Goal: Information Seeking & Learning: Learn about a topic

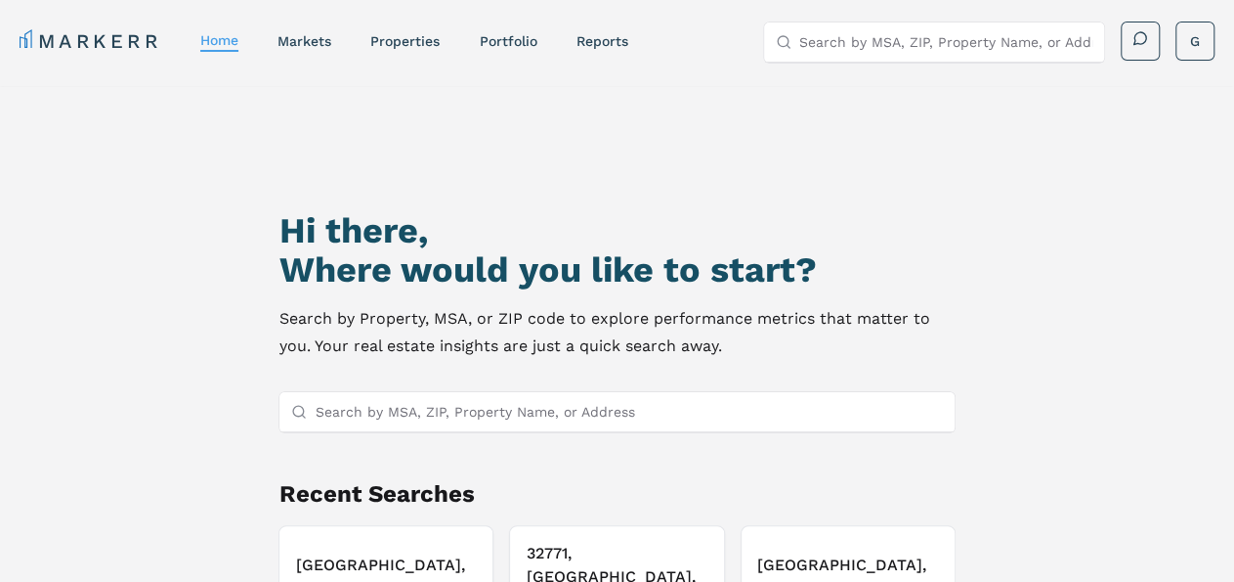
click at [512, 56] on div "MARKERR home markets properties Portfolio reports Search by MSA, ZIP, Property …" at bounding box center [617, 42] width 1195 height 40
click at [509, 44] on link "Portfolio" at bounding box center [508, 41] width 58 height 16
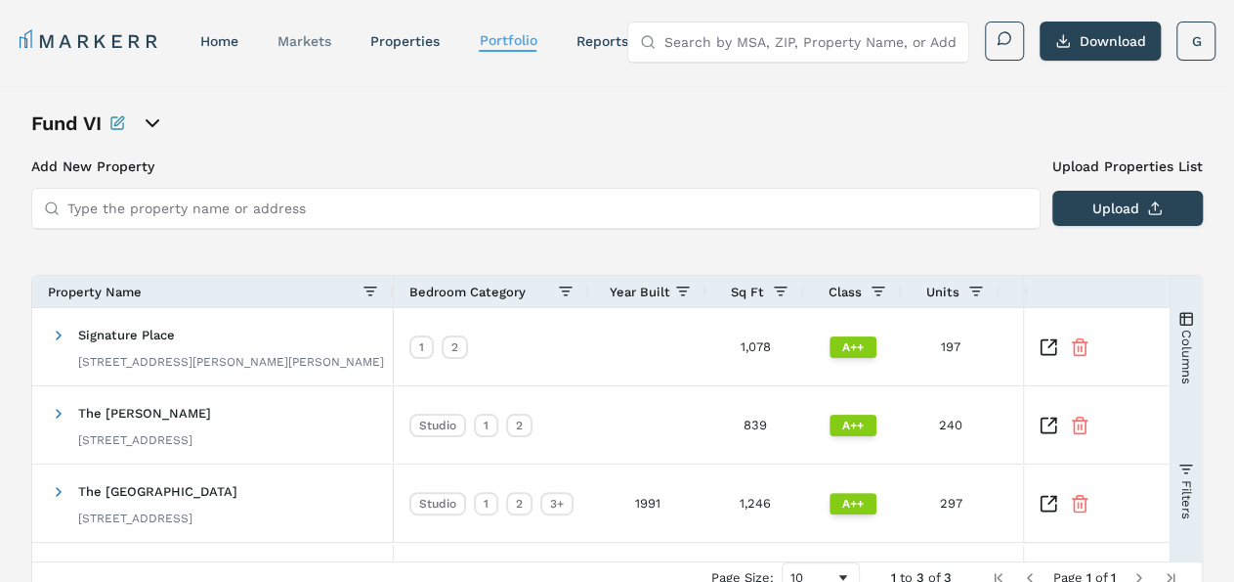
click at [304, 41] on link "markets" at bounding box center [305, 41] width 54 height 16
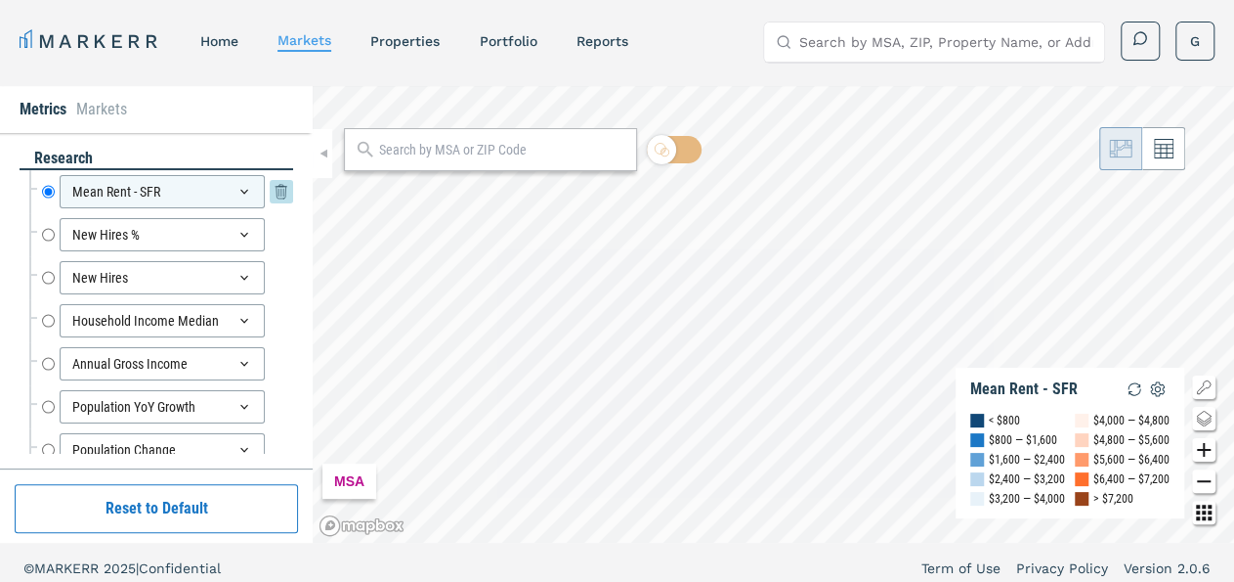
click at [210, 195] on div "Mean Rent - SFR" at bounding box center [162, 191] width 205 height 33
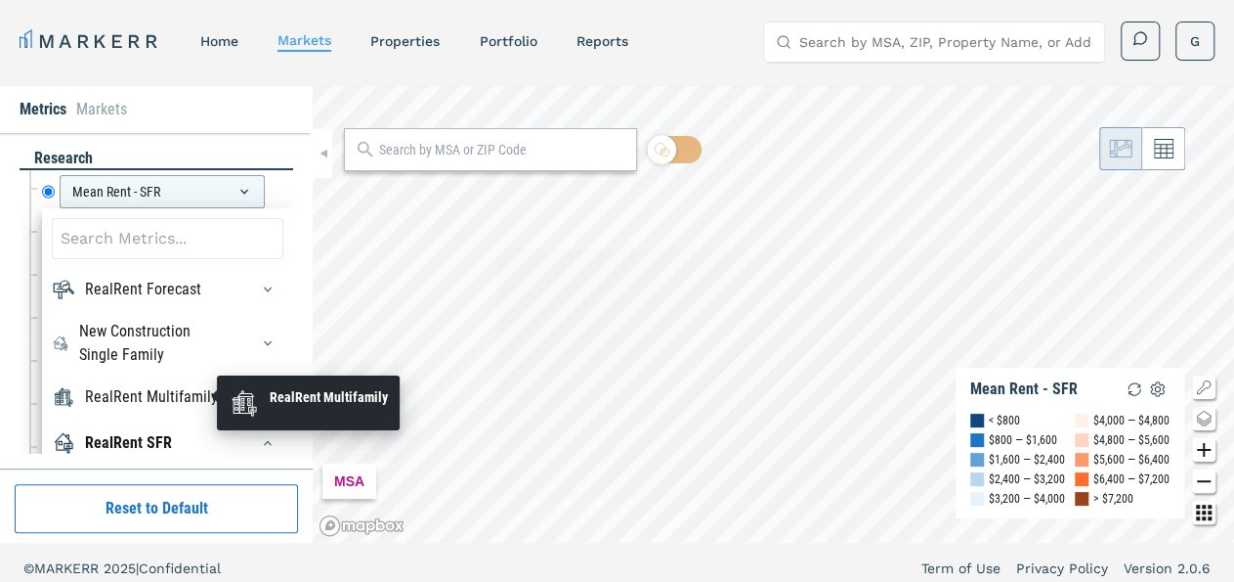
click at [146, 388] on div "RealRent Multifamily" at bounding box center [151, 396] width 133 height 23
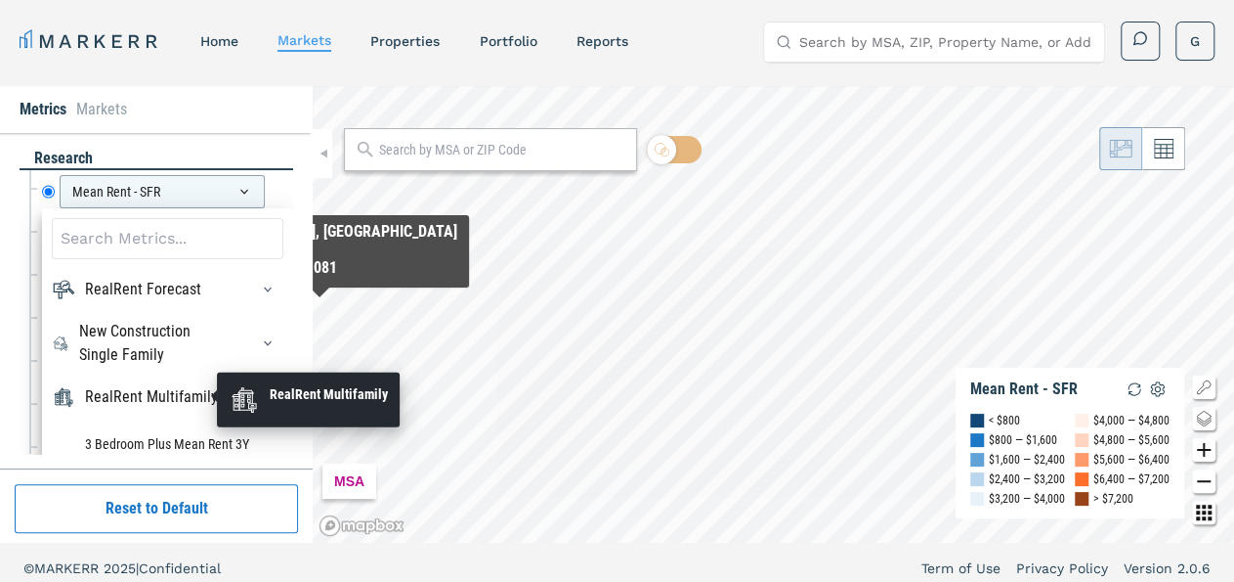
click at [128, 388] on div "RealRent Multifamily" at bounding box center [151, 396] width 133 height 23
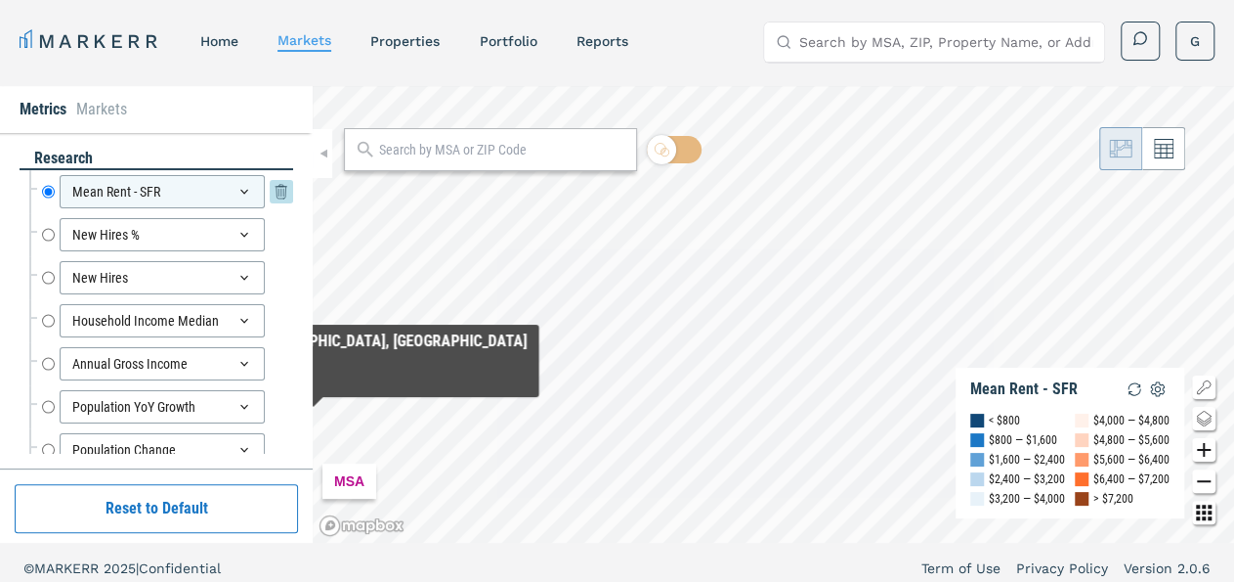
click at [237, 193] on icon at bounding box center [245, 192] width 16 height 16
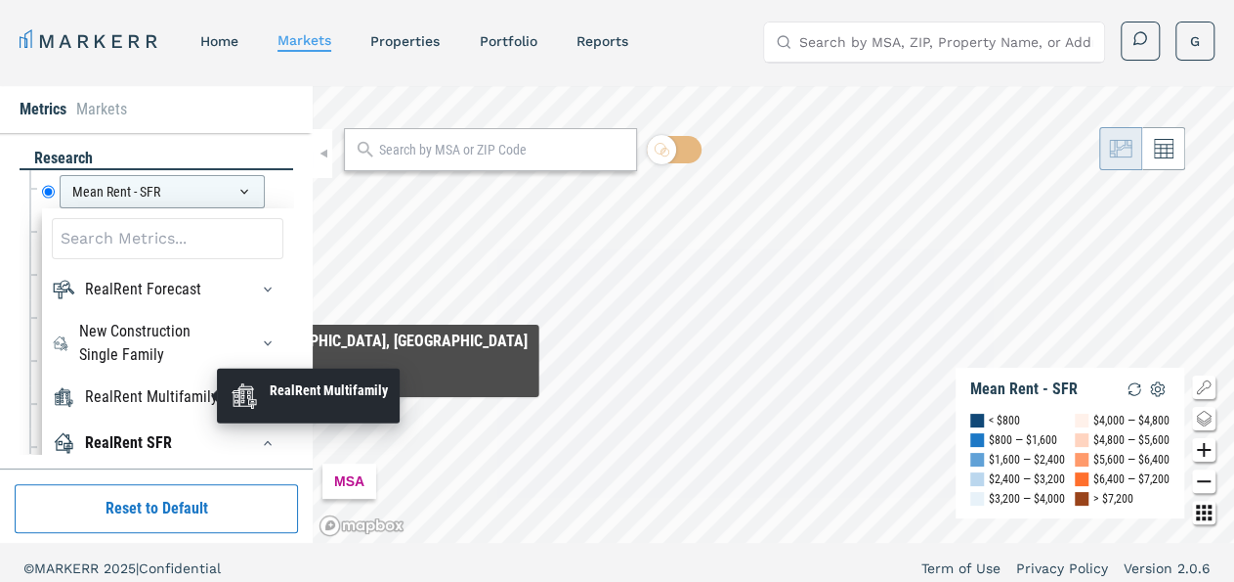
click at [114, 402] on div "RealRent Multifamily" at bounding box center [151, 396] width 133 height 23
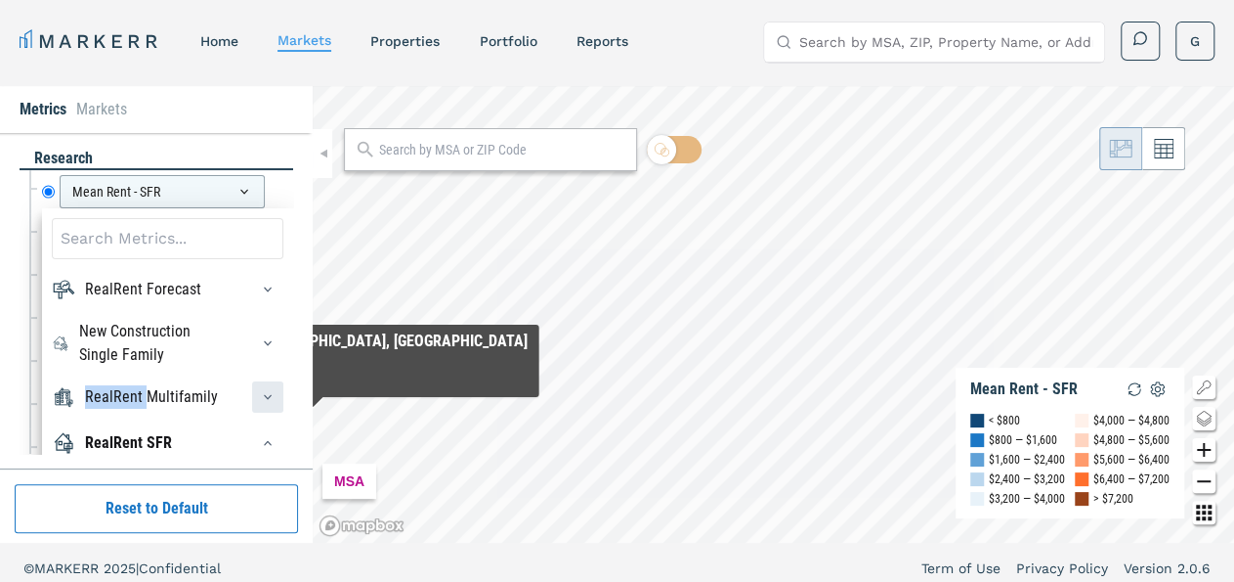
click at [261, 390] on icon "button" at bounding box center [268, 397] width 16 height 16
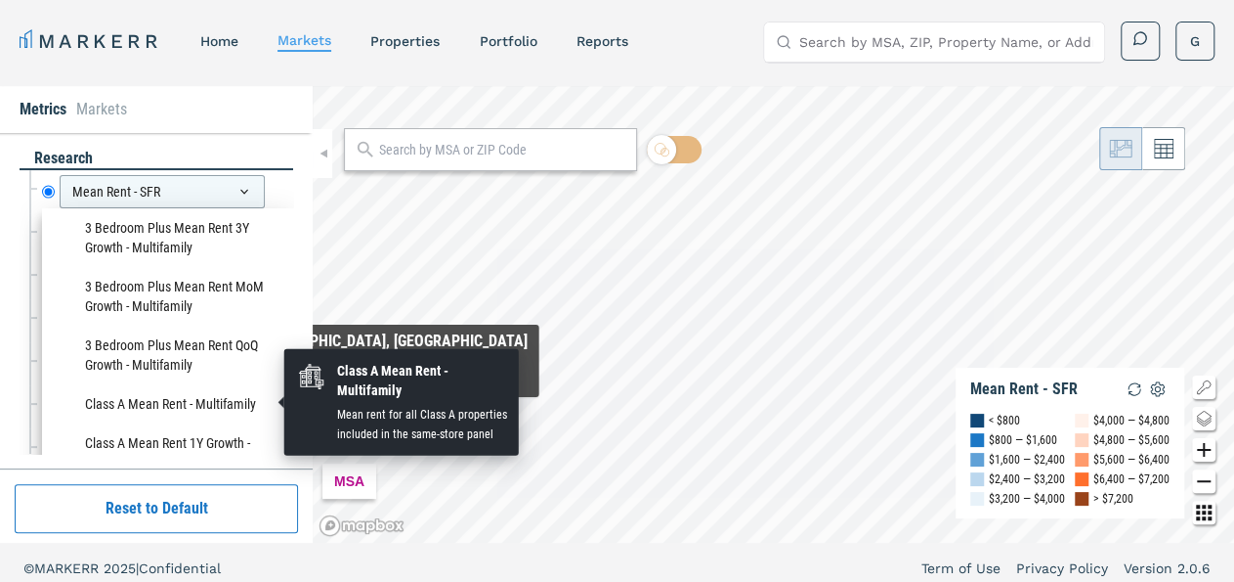
scroll to position [252, 0]
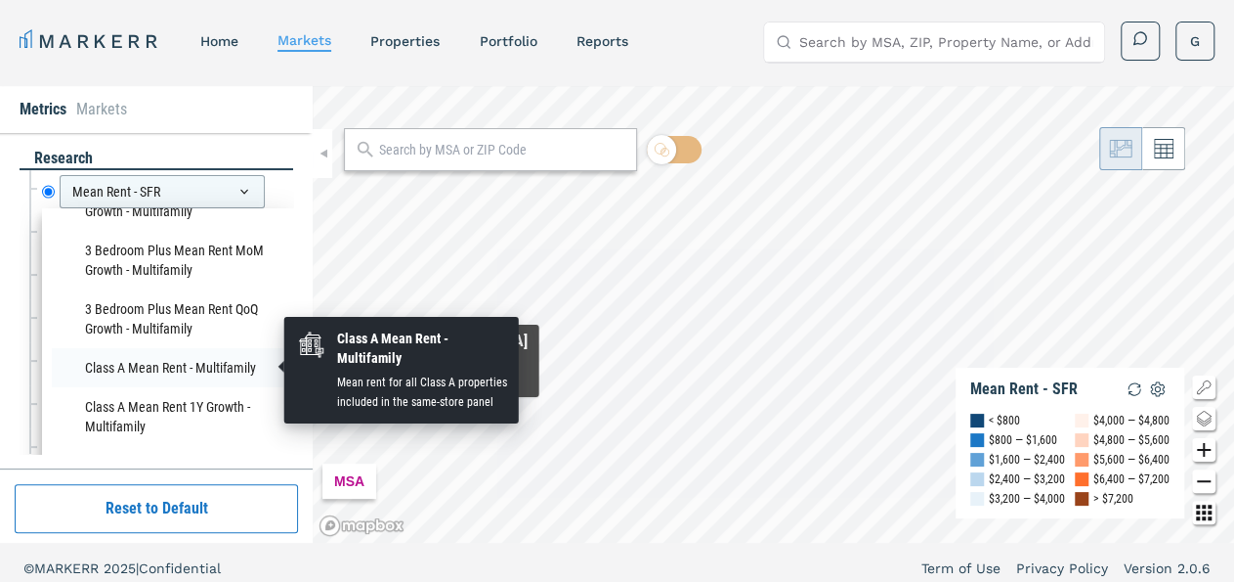
click at [161, 361] on li "Class A Mean Rent - Multifamily" at bounding box center [168, 367] width 232 height 39
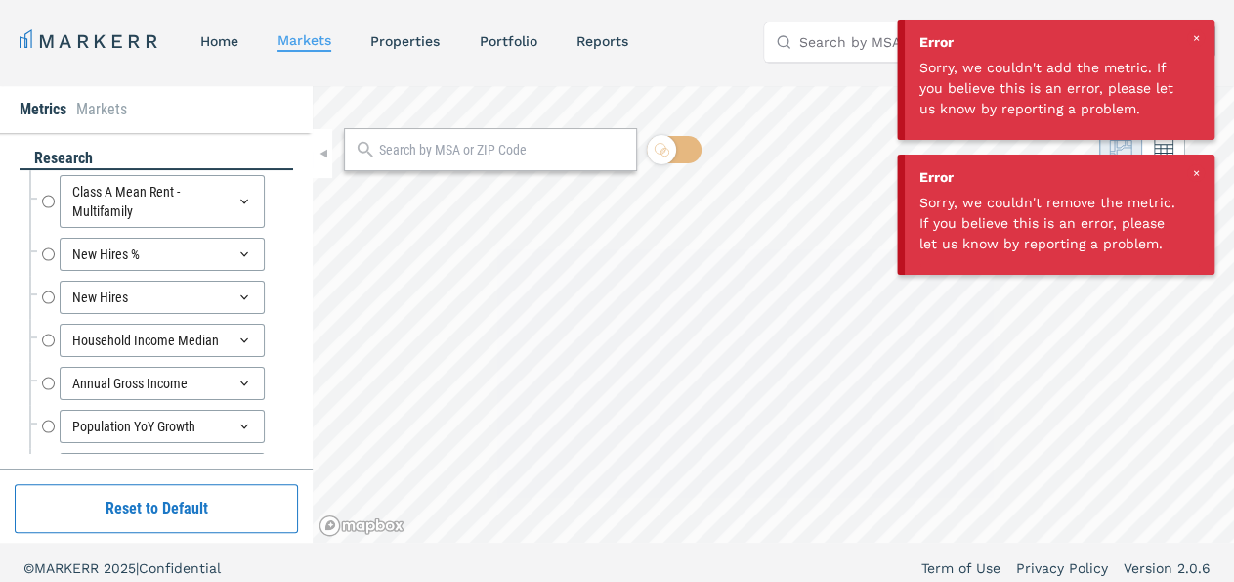
radio input "true"
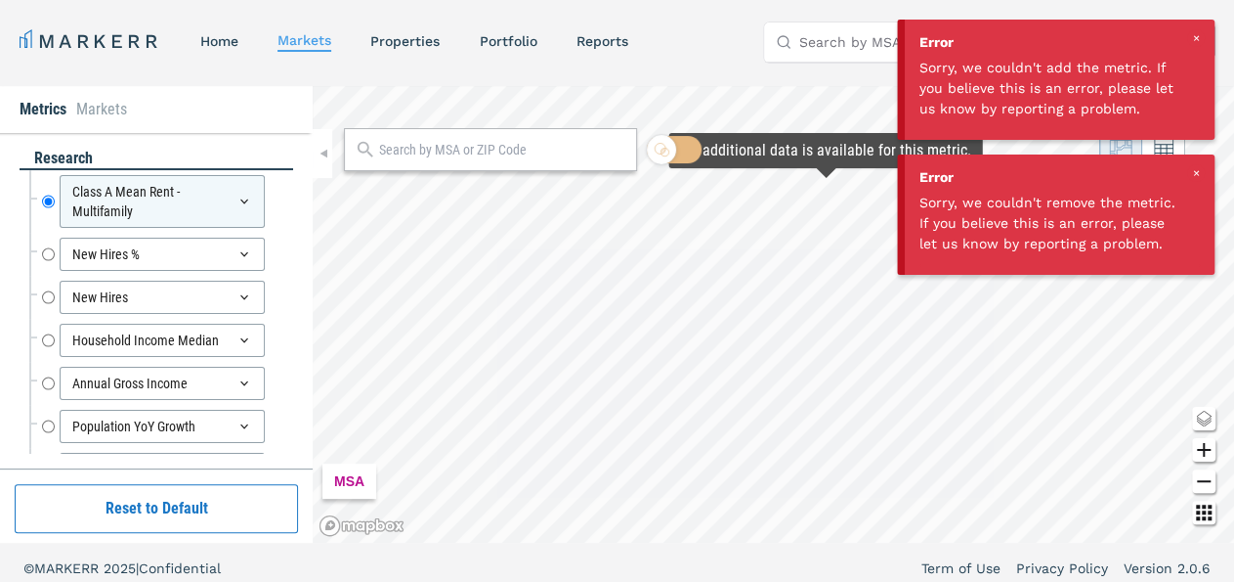
click at [1199, 39] on div at bounding box center [1197, 38] width 18 height 18
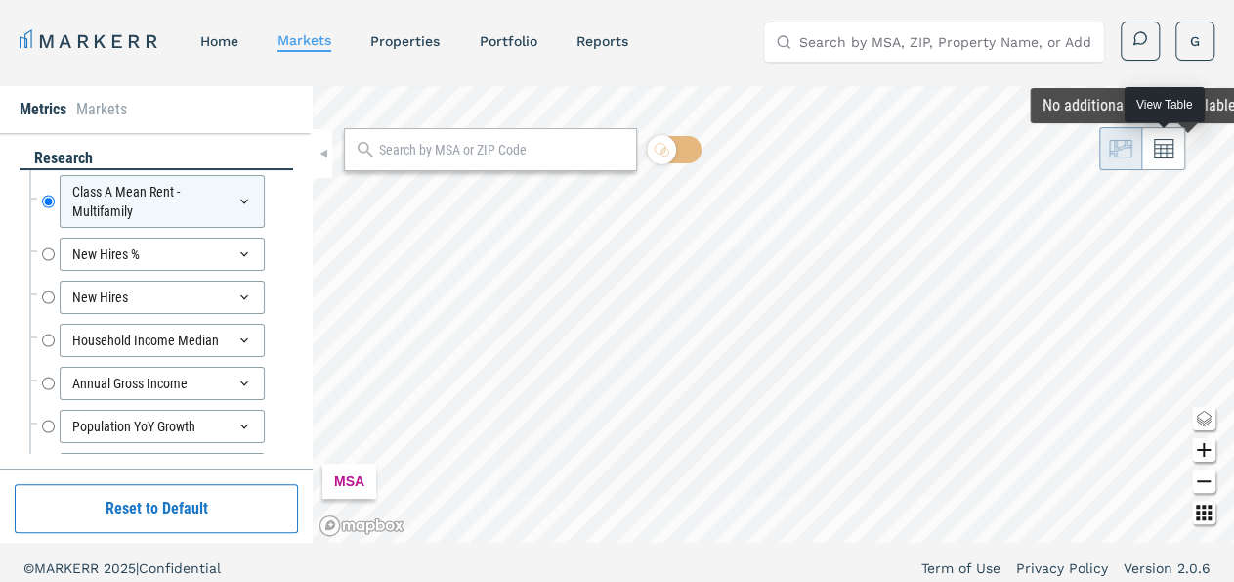
click at [1173, 151] on icon at bounding box center [1164, 150] width 20 height 20
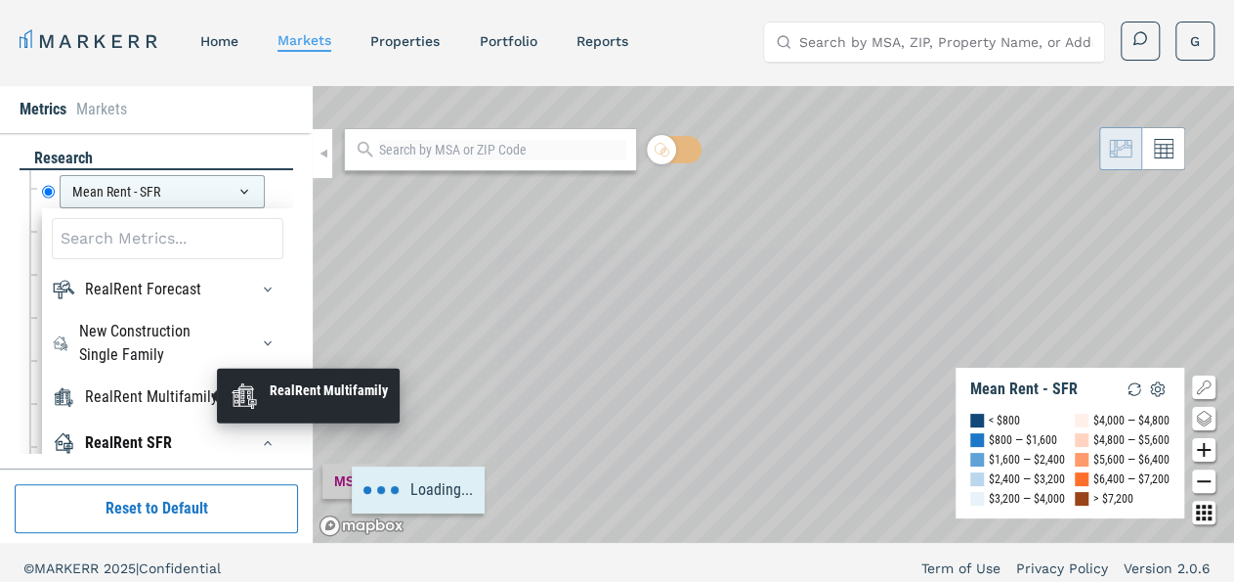
click at [193, 399] on div "RealRent Multifamily" at bounding box center [151, 396] width 133 height 23
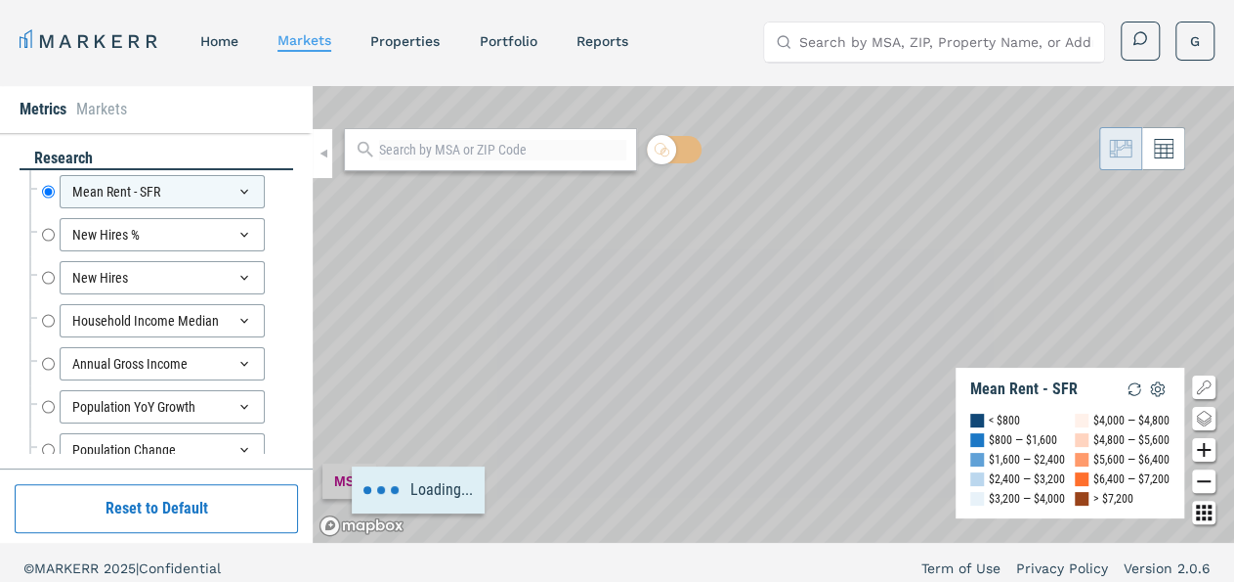
scroll to position [111, 0]
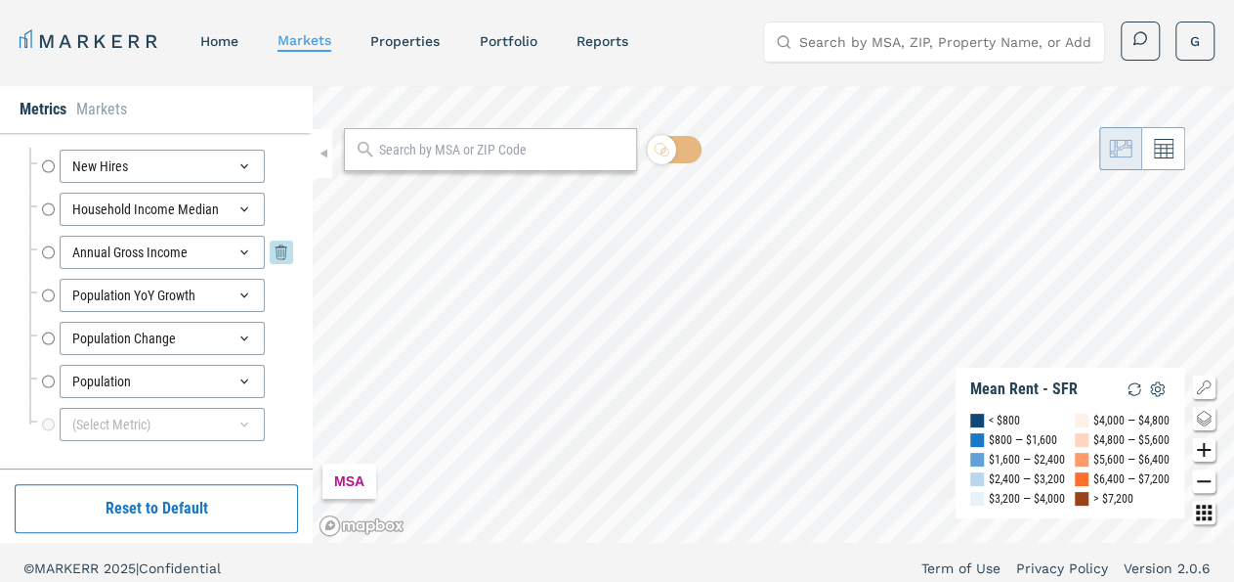
click at [270, 255] on icon at bounding box center [281, 251] width 23 height 23
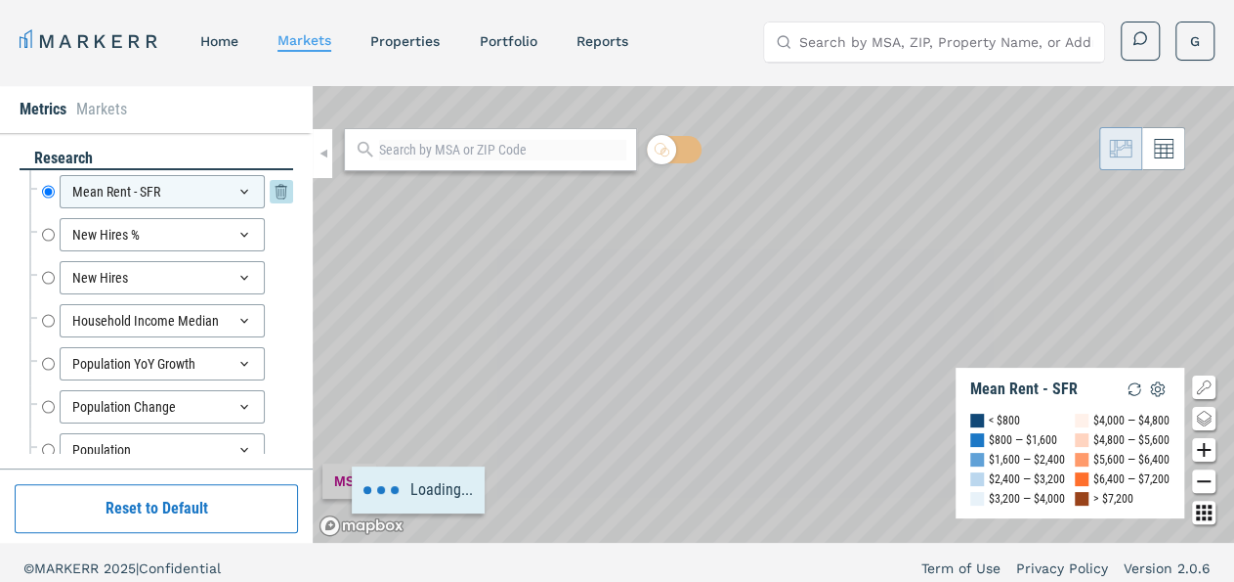
click at [237, 187] on icon at bounding box center [245, 192] width 16 height 16
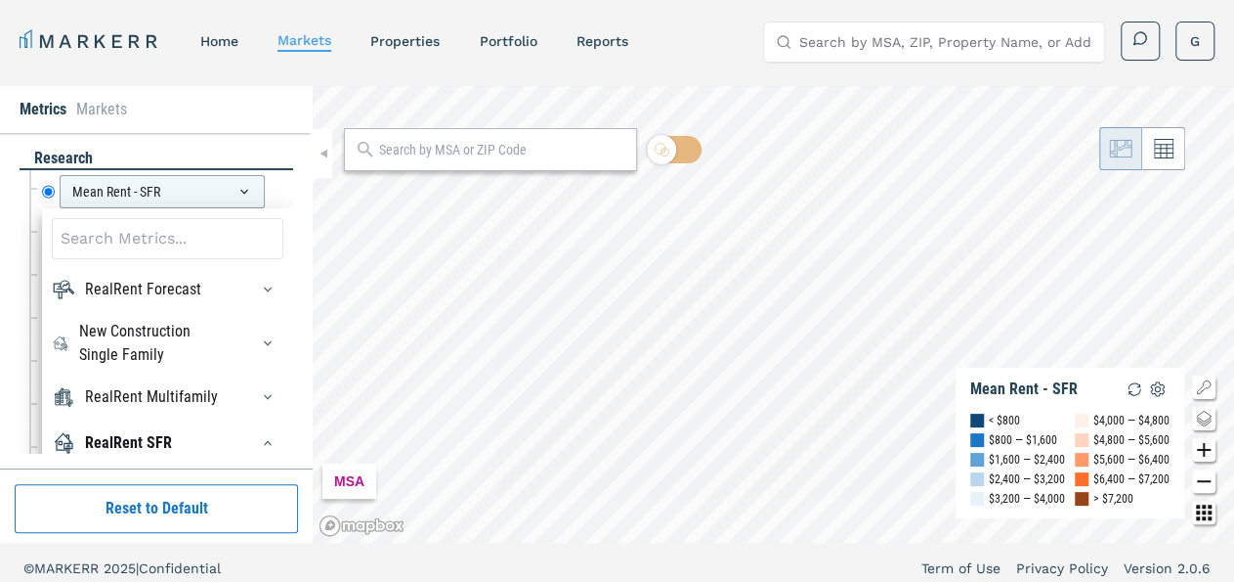
click at [215, 404] on div "RealRent Multifamily" at bounding box center [168, 396] width 232 height 31
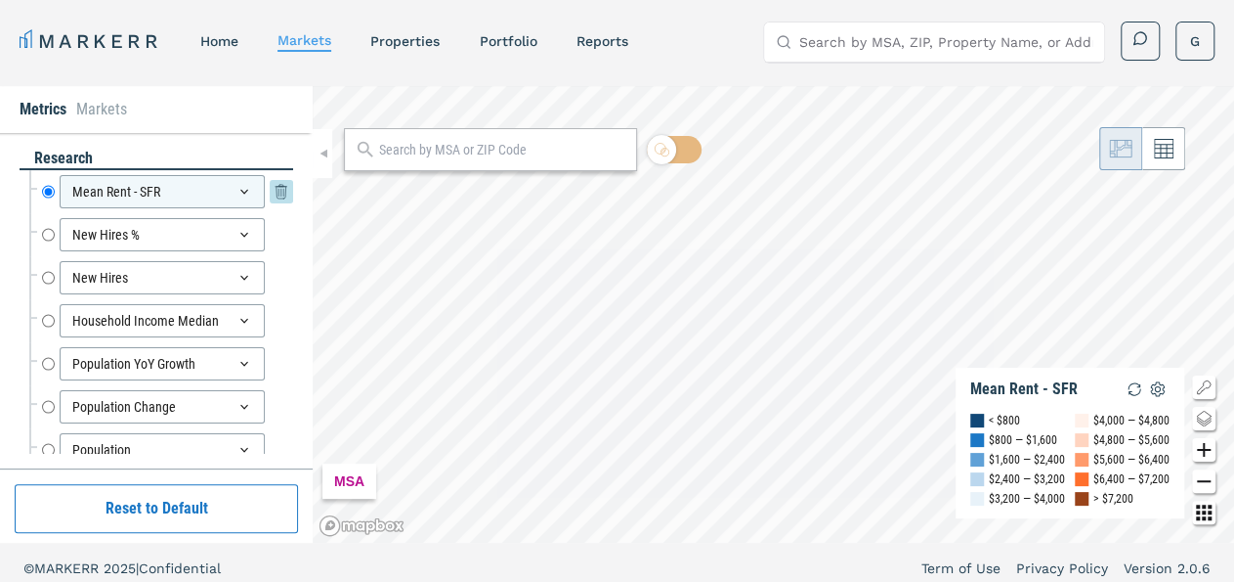
click at [188, 202] on div "Mean Rent - SFR" at bounding box center [162, 191] width 205 height 33
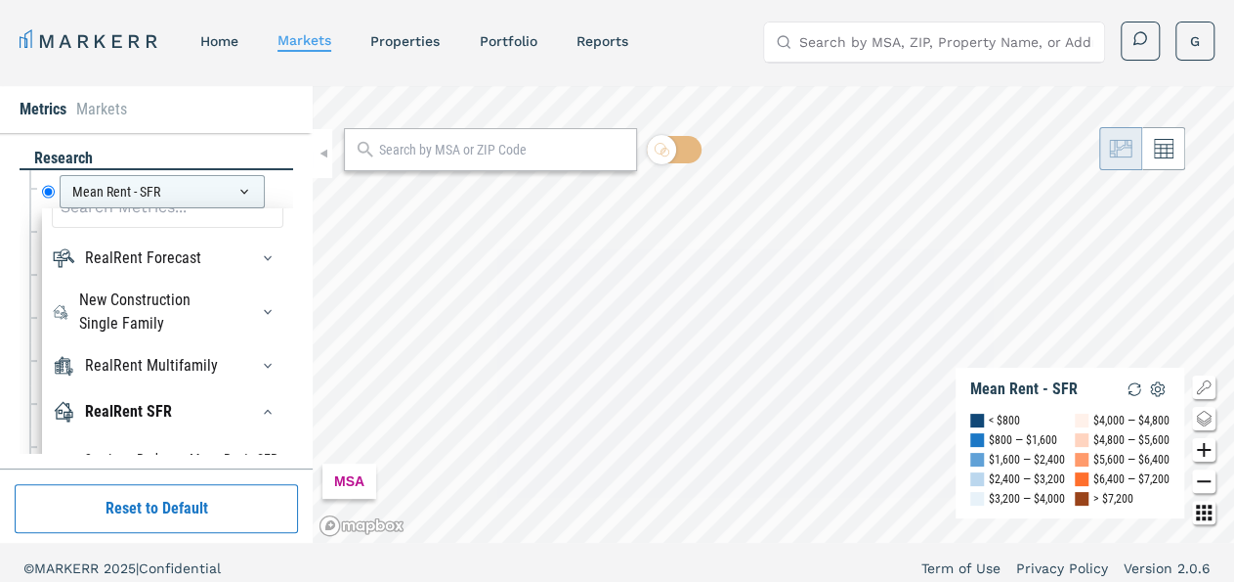
scroll to position [25, 0]
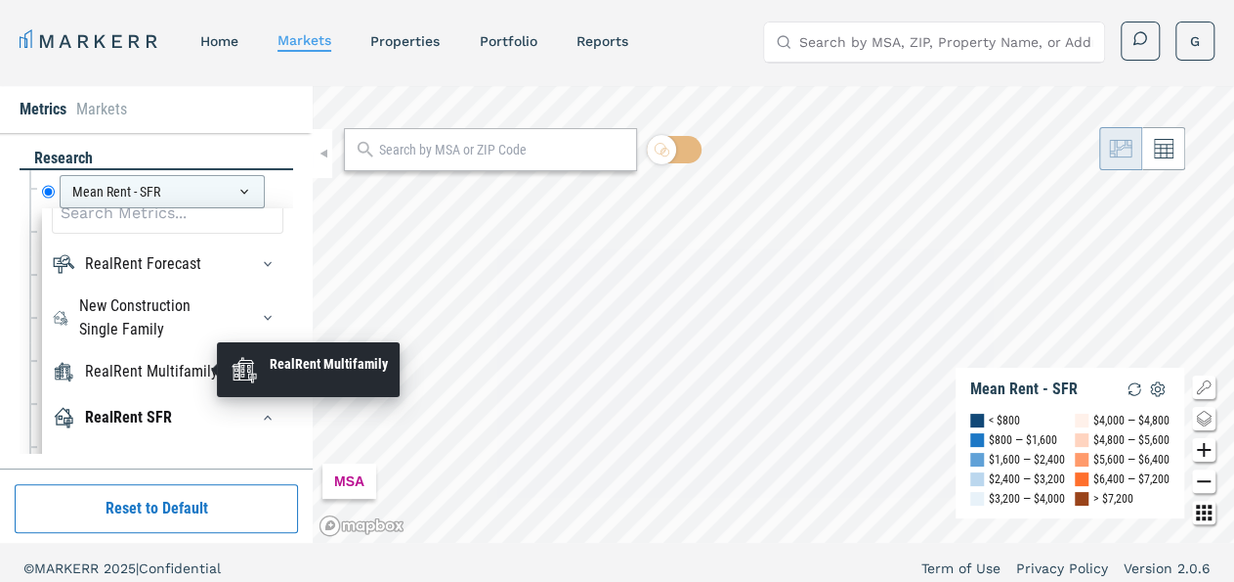
click at [188, 365] on div "RealRent Multifamily" at bounding box center [151, 371] width 133 height 23
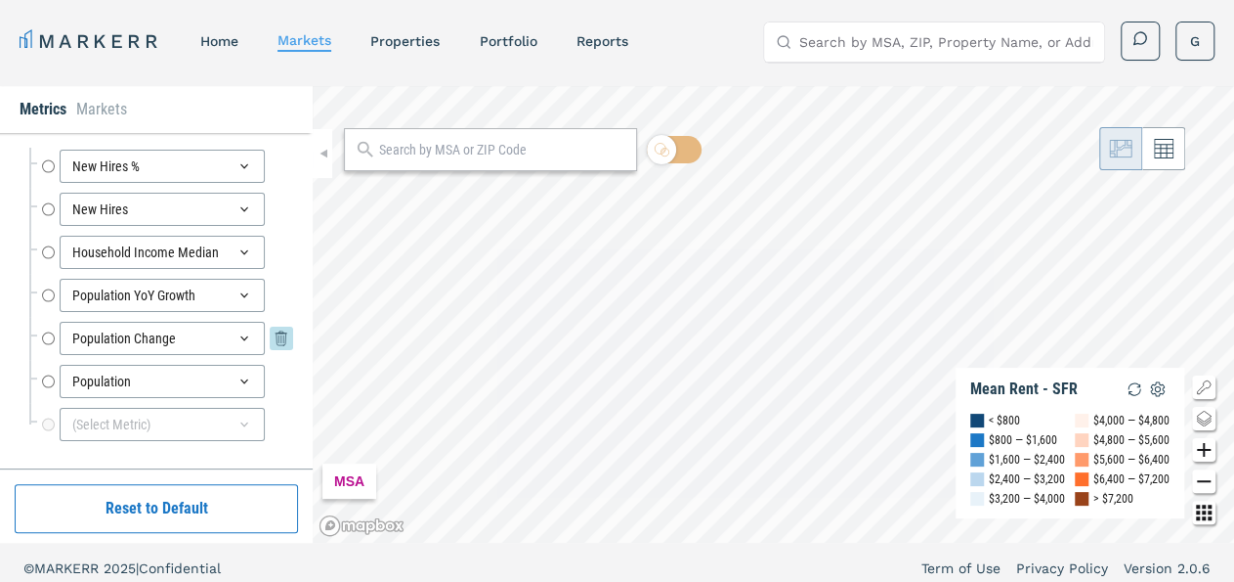
scroll to position [0, 0]
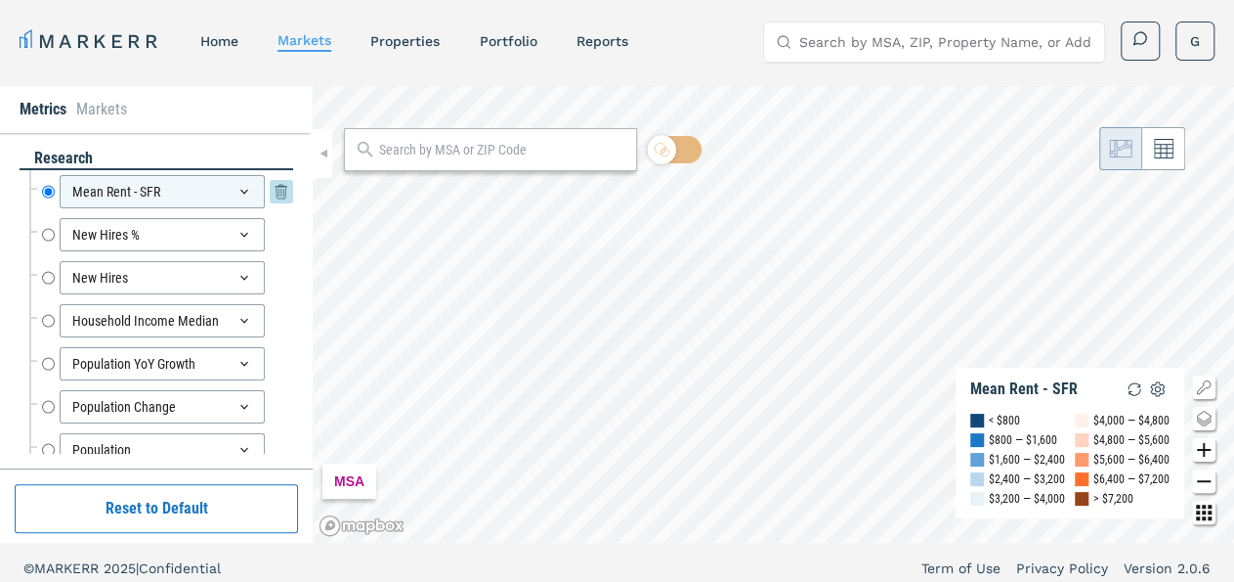
click at [237, 197] on icon at bounding box center [245, 192] width 16 height 16
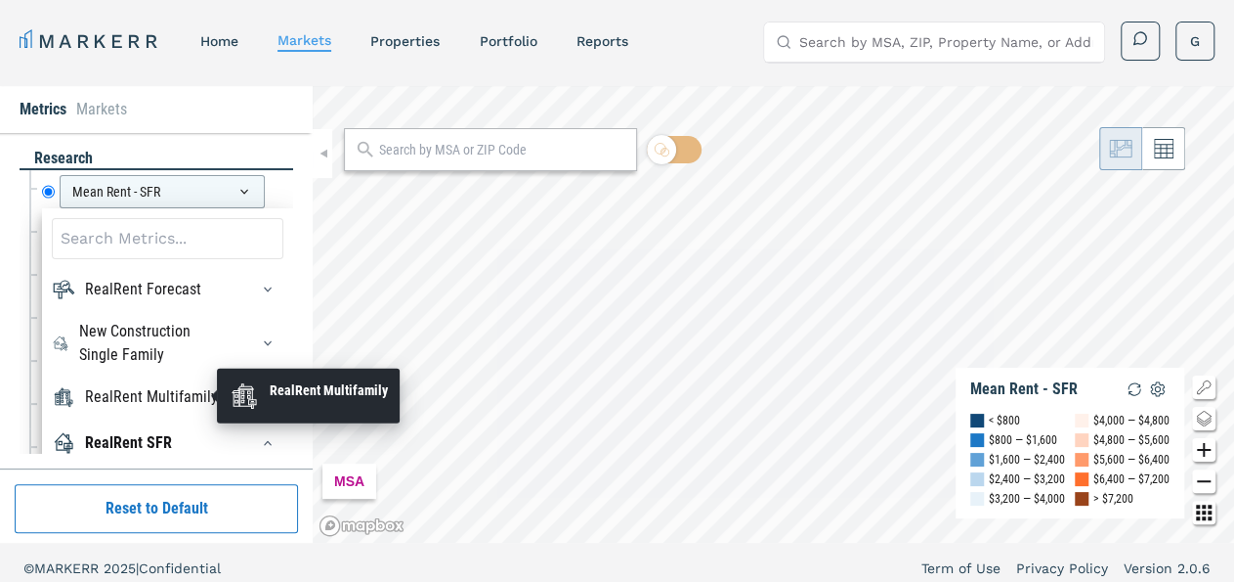
click at [207, 400] on div "RealRent Multifamily" at bounding box center [151, 396] width 133 height 23
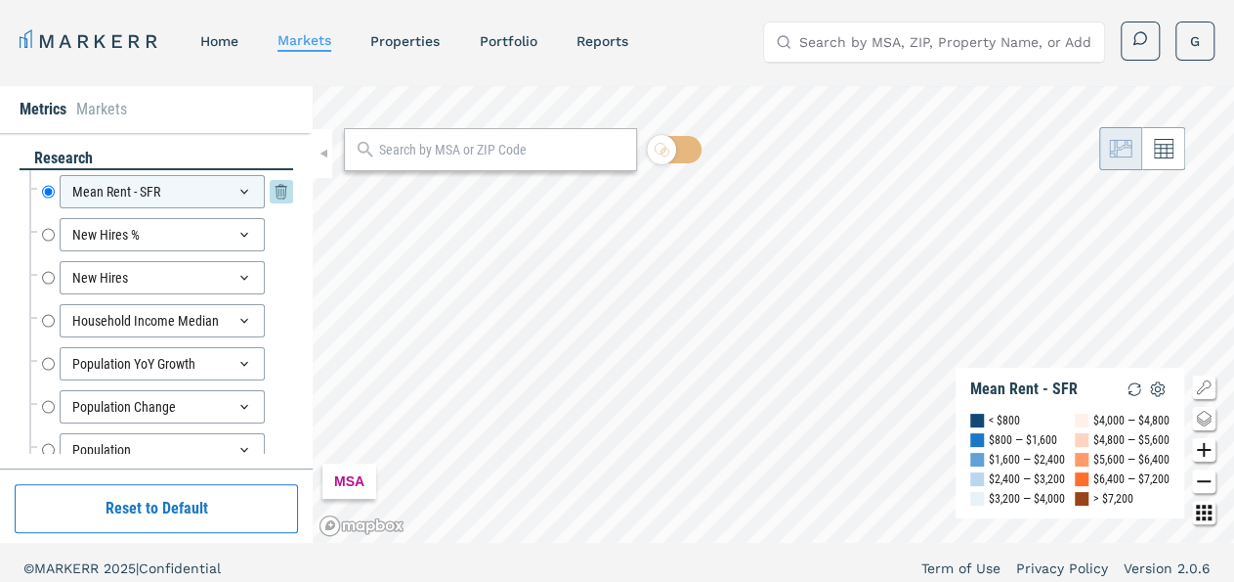
click at [237, 191] on icon at bounding box center [245, 192] width 16 height 16
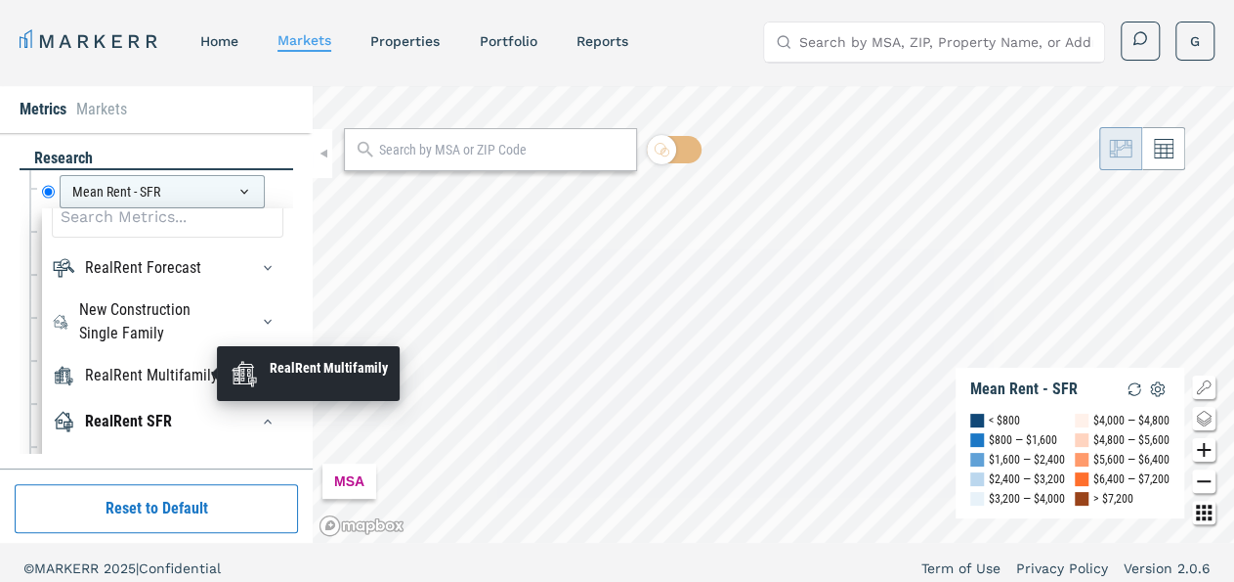
scroll to position [22, 0]
click at [189, 375] on div "RealRent Multifamily" at bounding box center [151, 375] width 133 height 23
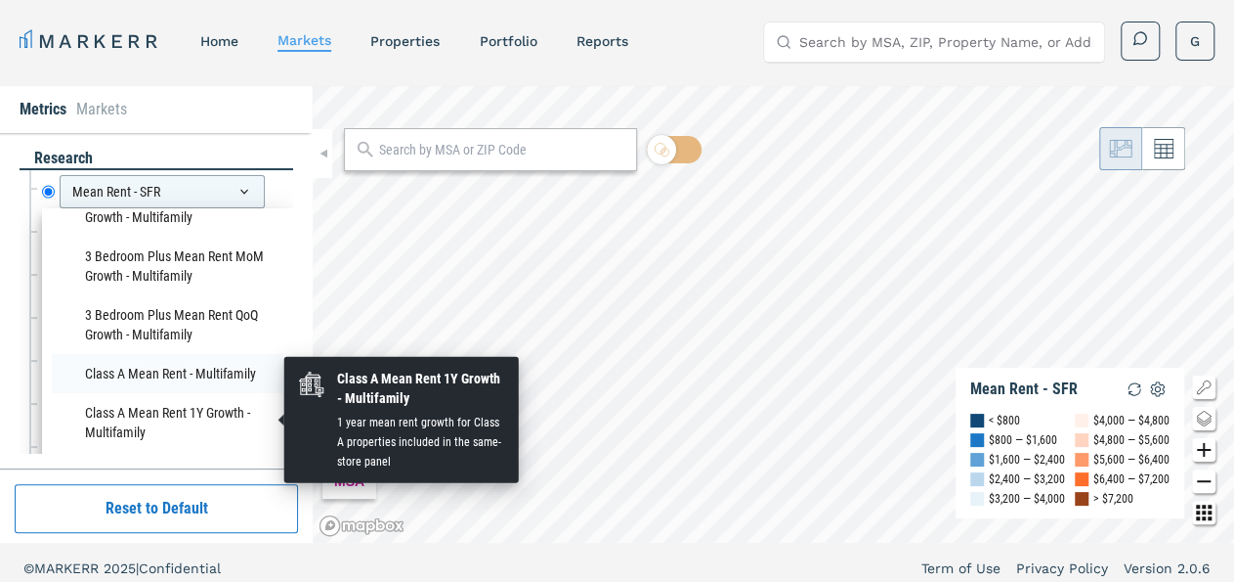
scroll to position [248, 0]
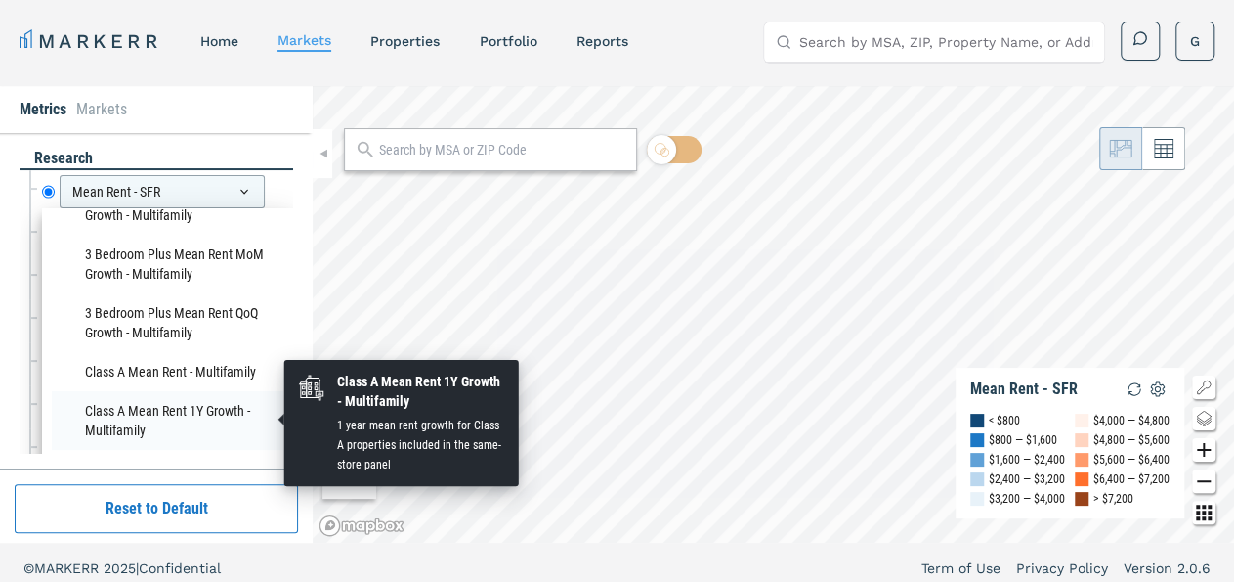
click at [150, 402] on li "Class A Mean Rent 1Y Growth - Multifamily" at bounding box center [168, 420] width 232 height 59
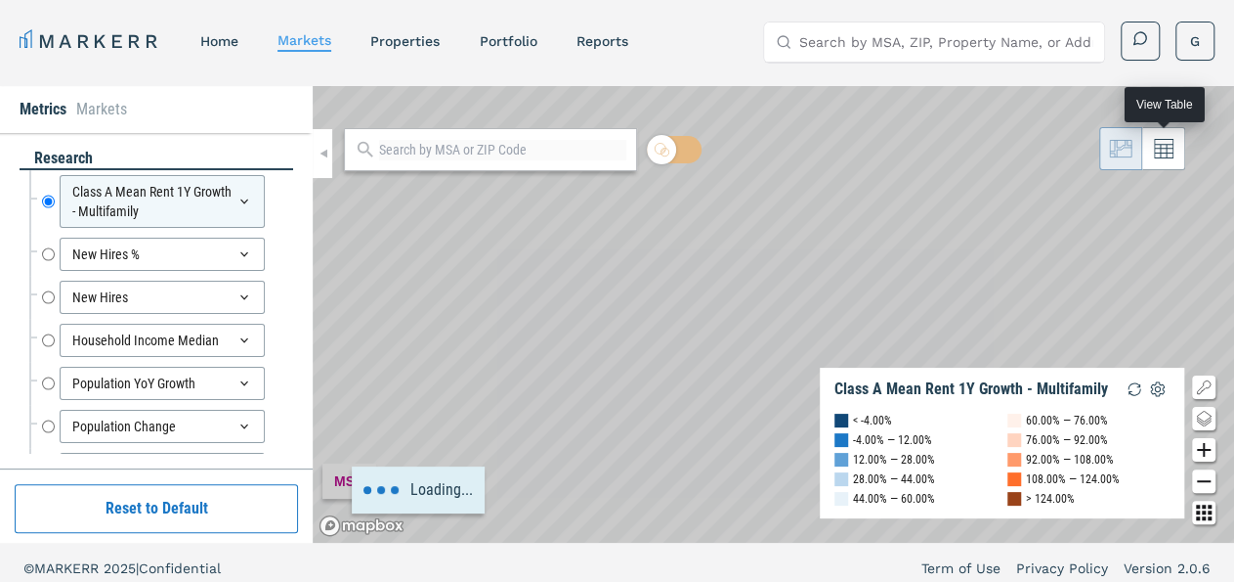
click at [1164, 151] on icon at bounding box center [1164, 149] width 20 height 20
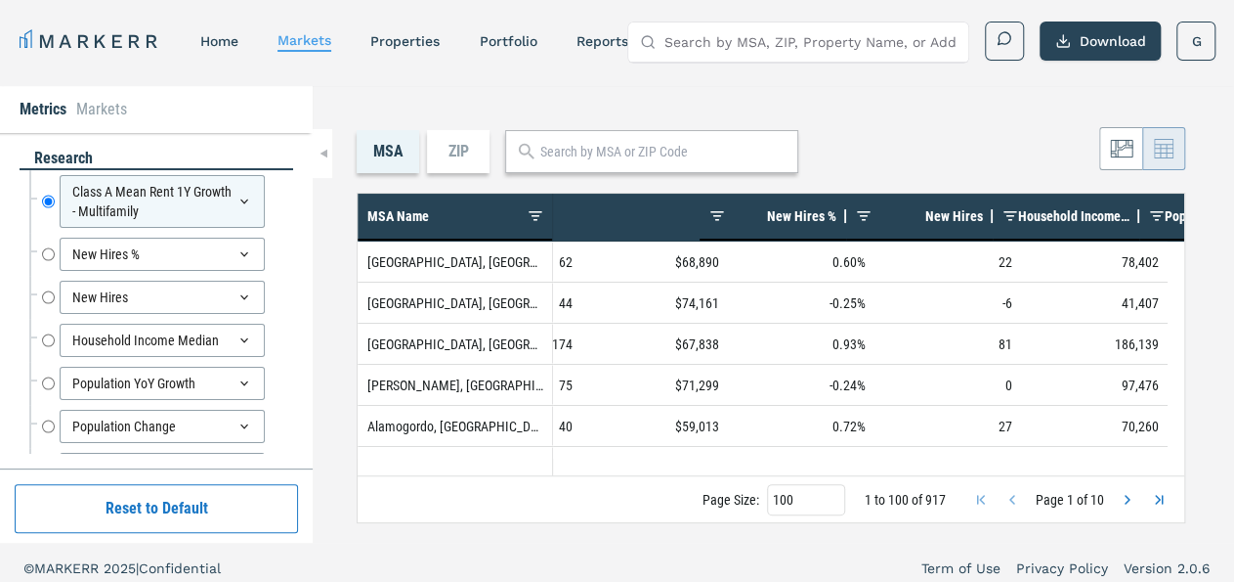
scroll to position [0, 0]
